Goal: Transaction & Acquisition: Purchase product/service

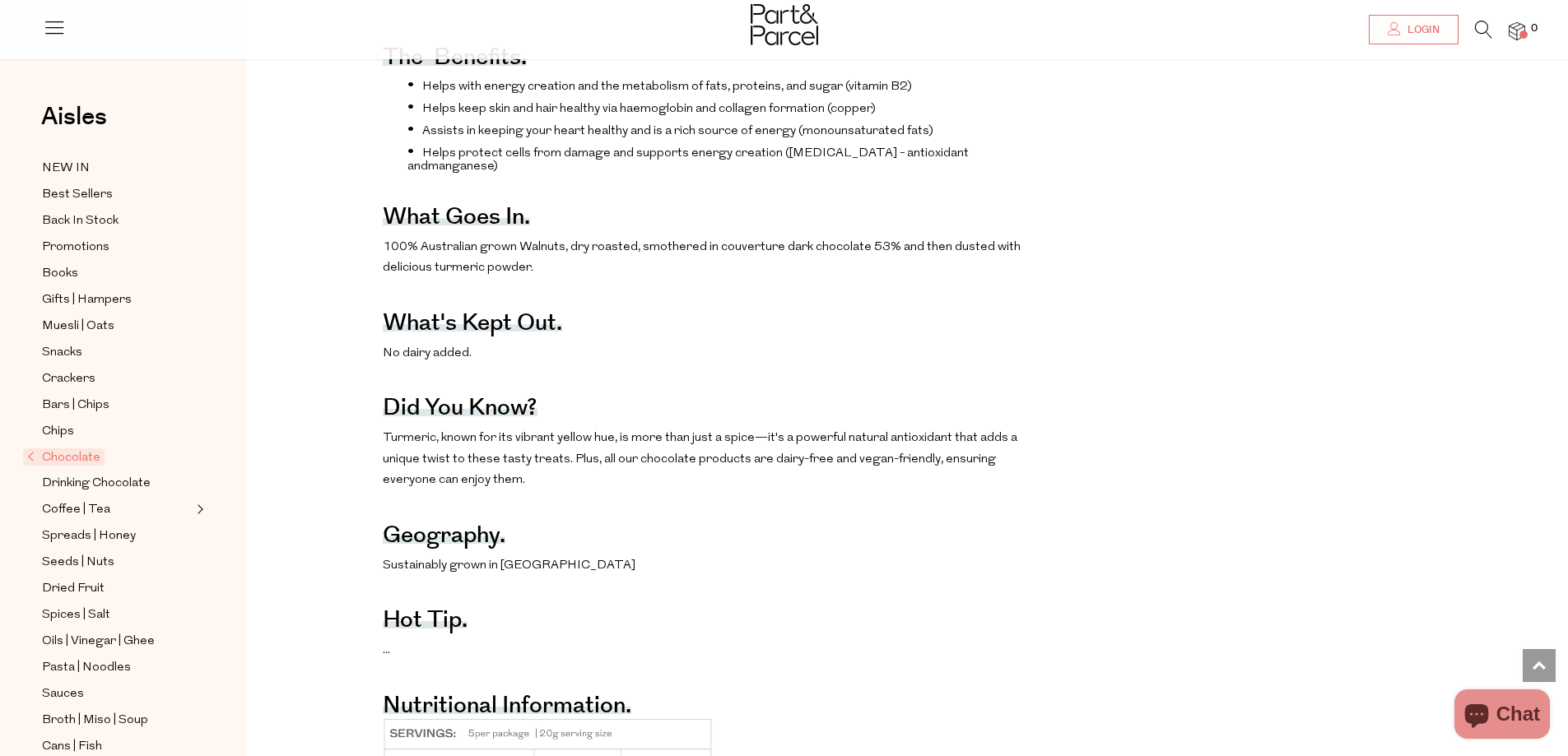
scroll to position [822, 0]
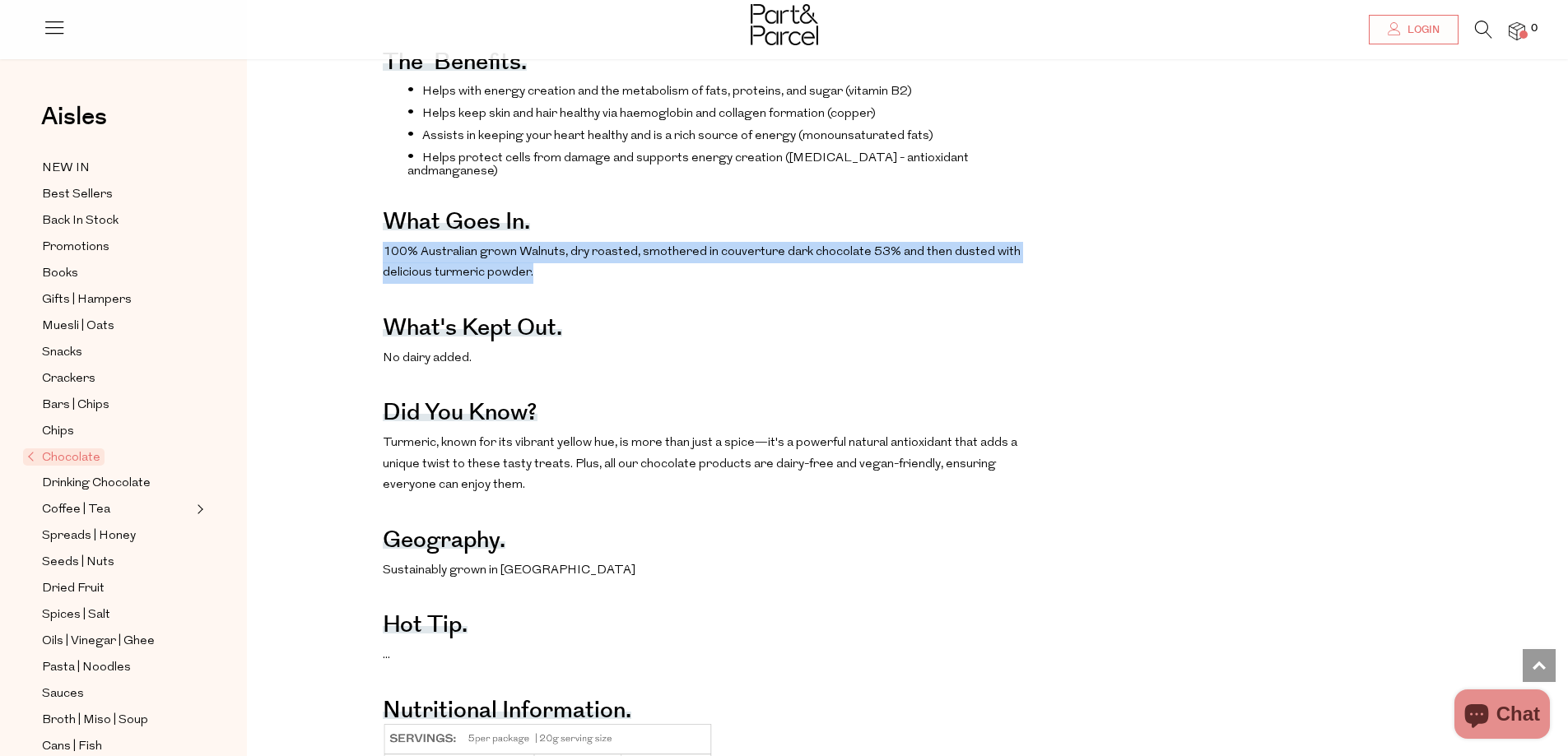
drag, startPoint x: 380, startPoint y: 258, endPoint x: 578, endPoint y: 290, distance: 200.6
click at [578, 290] on div "The benefits. Helps with energy creation and the metabolism of fats, proteins, …" at bounding box center [920, 518] width 1321 height 1000
copy span "100% Australian grown Walnuts, dry roasted, smothered in couverture dark chocol…"
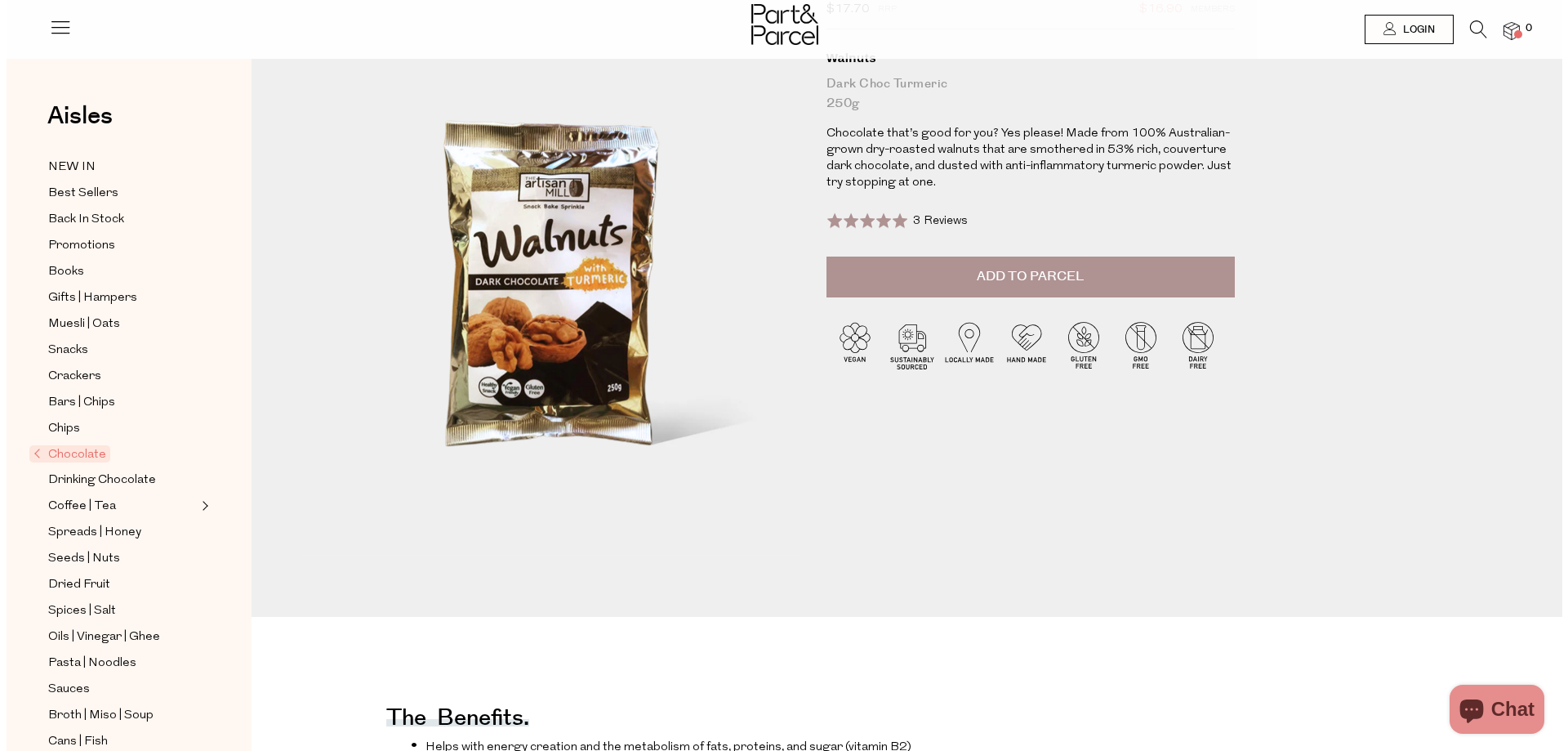
scroll to position [0, 0]
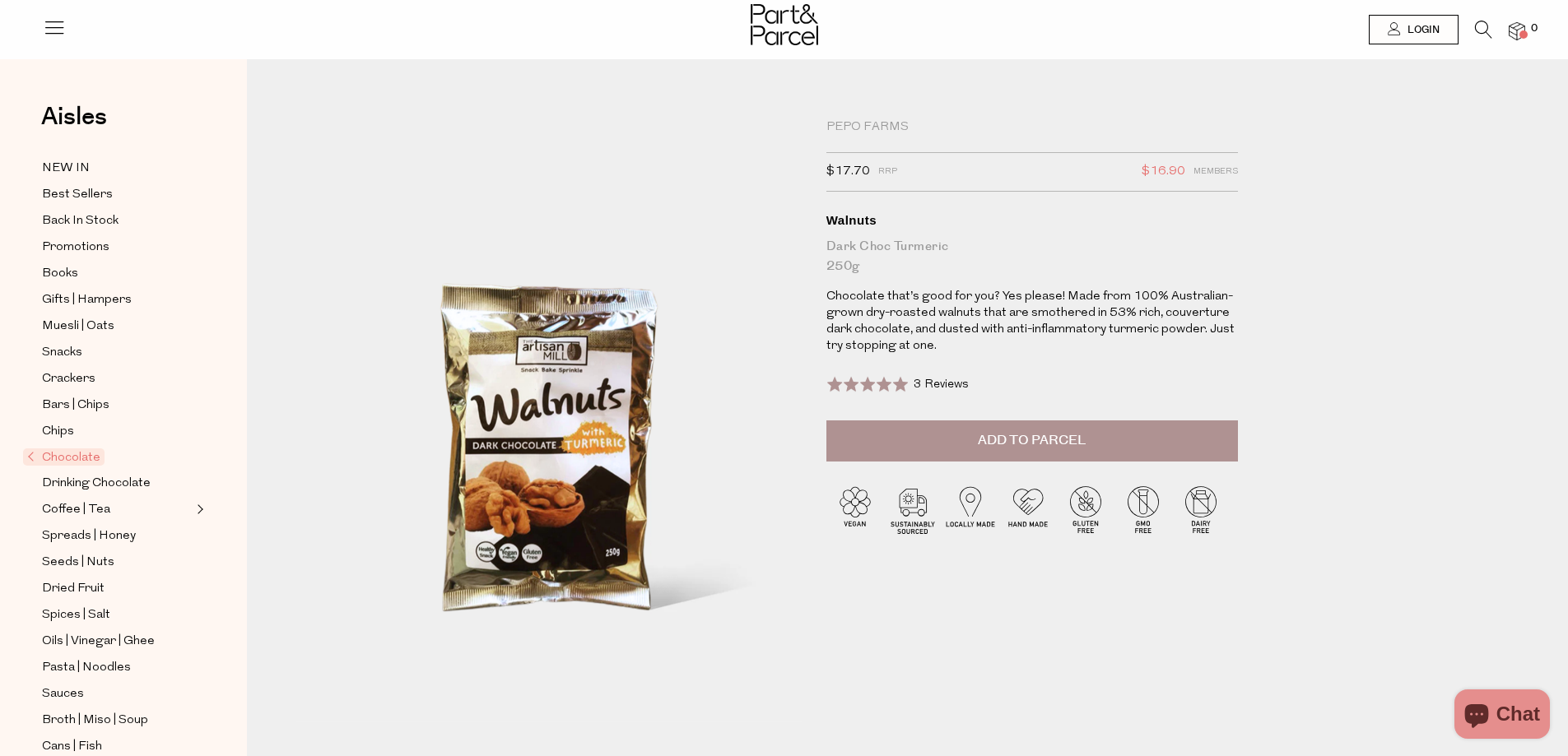
click at [1483, 31] on icon at bounding box center [1483, 30] width 17 height 18
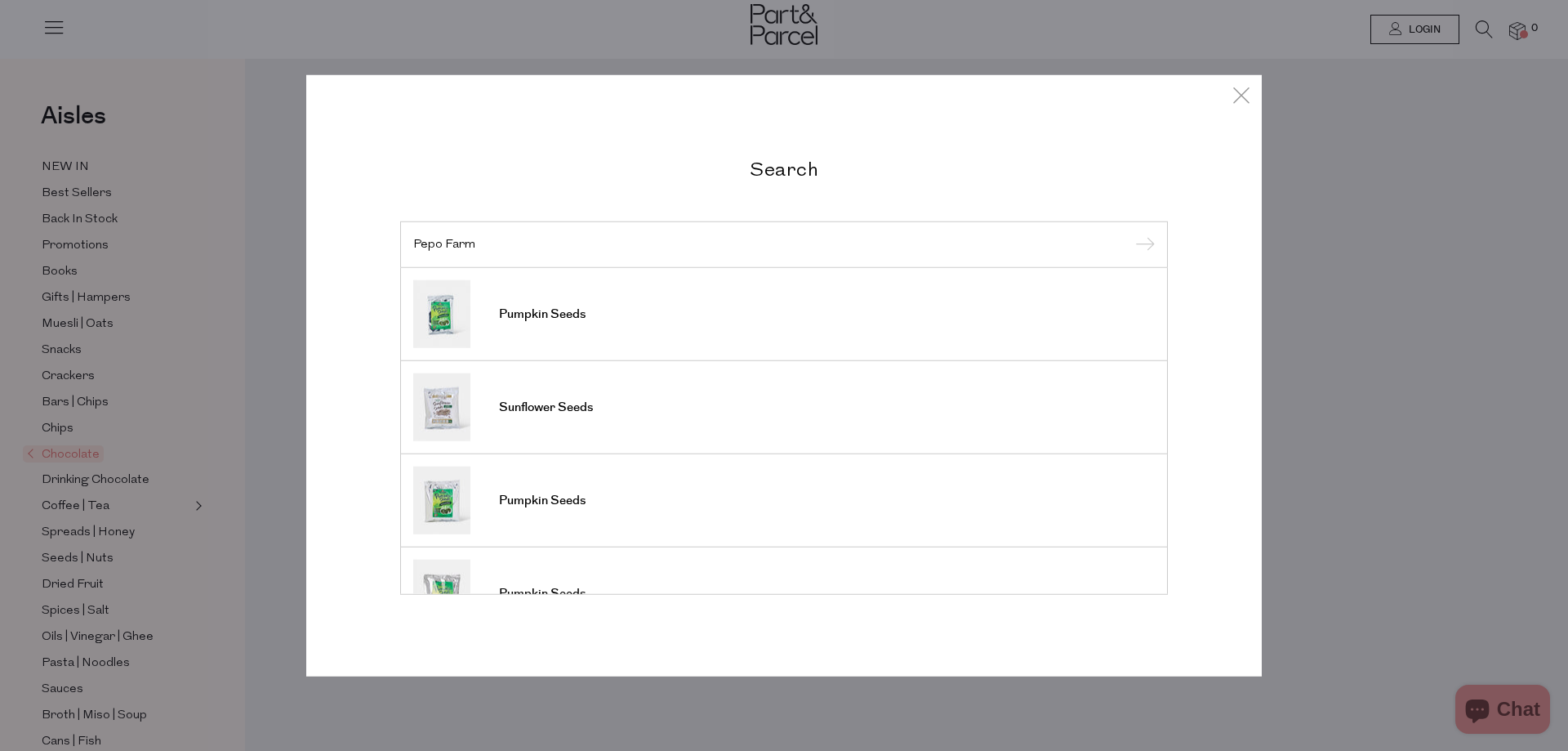
type input "Pepo Farm"
click at [1131, 233] on input "submit" at bounding box center [1143, 244] width 24 height 24
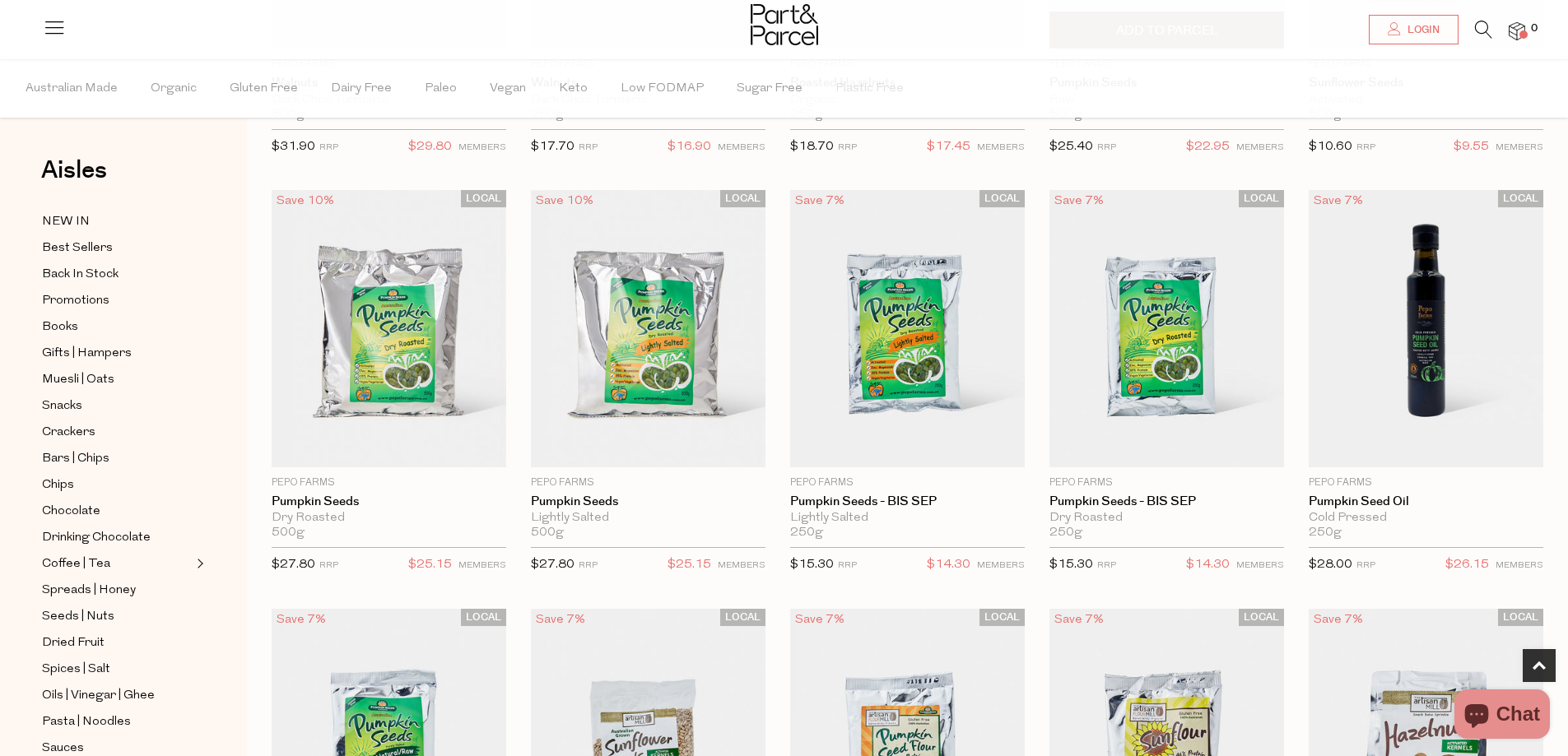
scroll to position [822, 0]
